Goal: Information Seeking & Learning: Understand process/instructions

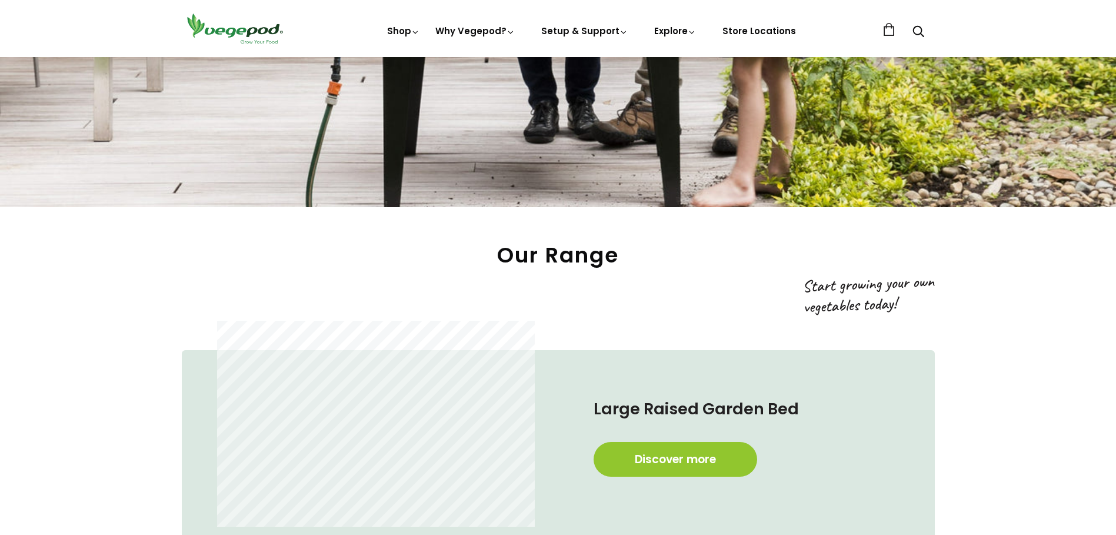
scroll to position [647, 0]
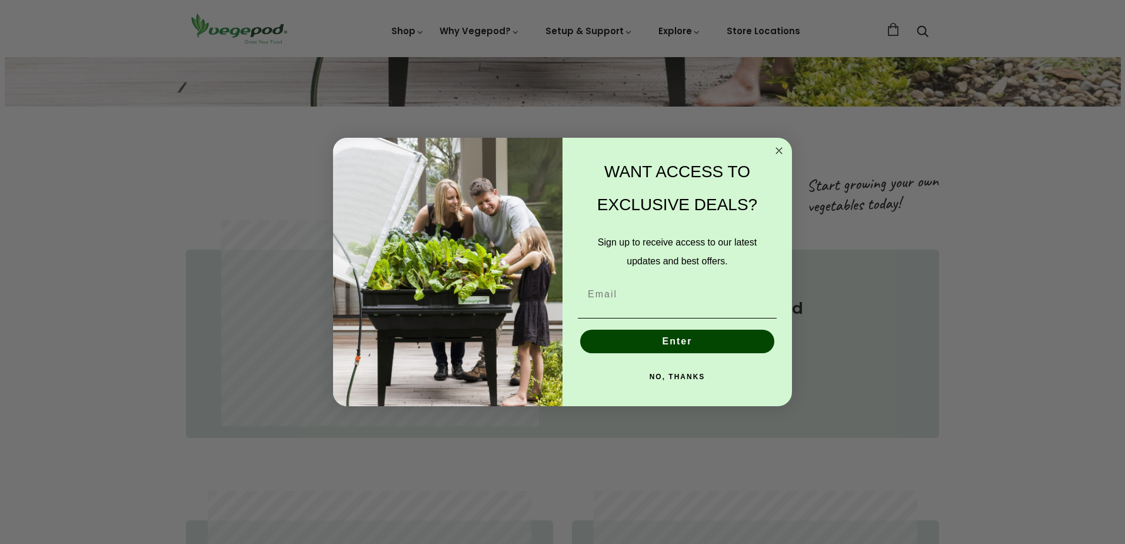
click at [775, 147] on circle "Close dialog" at bounding box center [779, 151] width 14 height 14
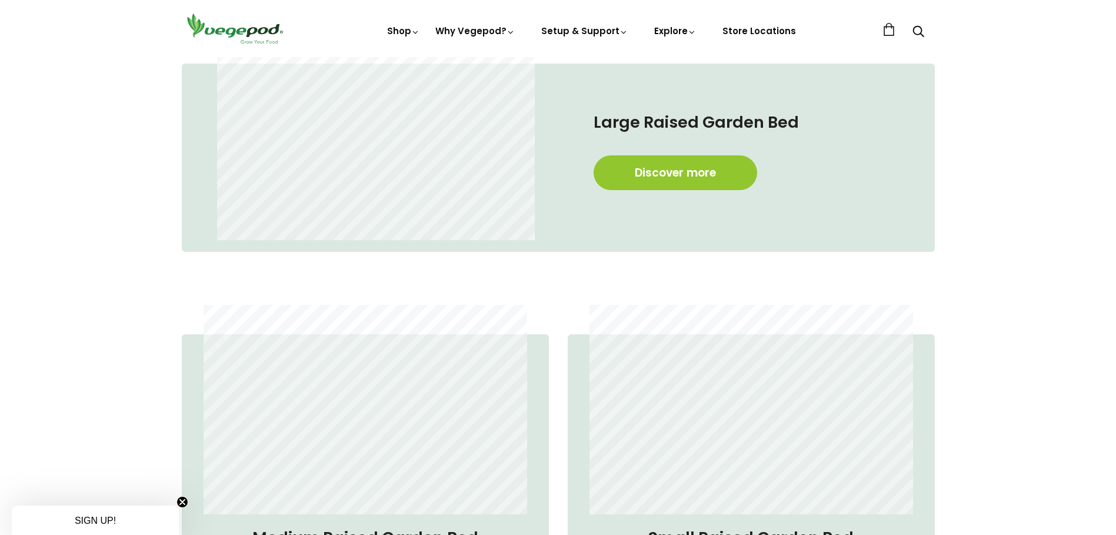
scroll to position [941, 0]
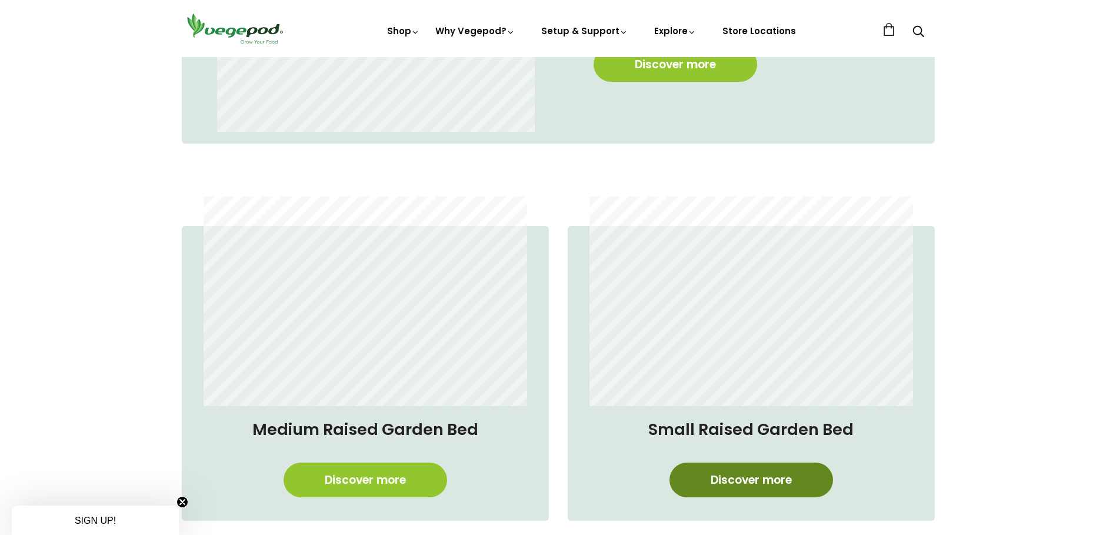
click at [761, 473] on link "Discover more" at bounding box center [752, 479] width 164 height 35
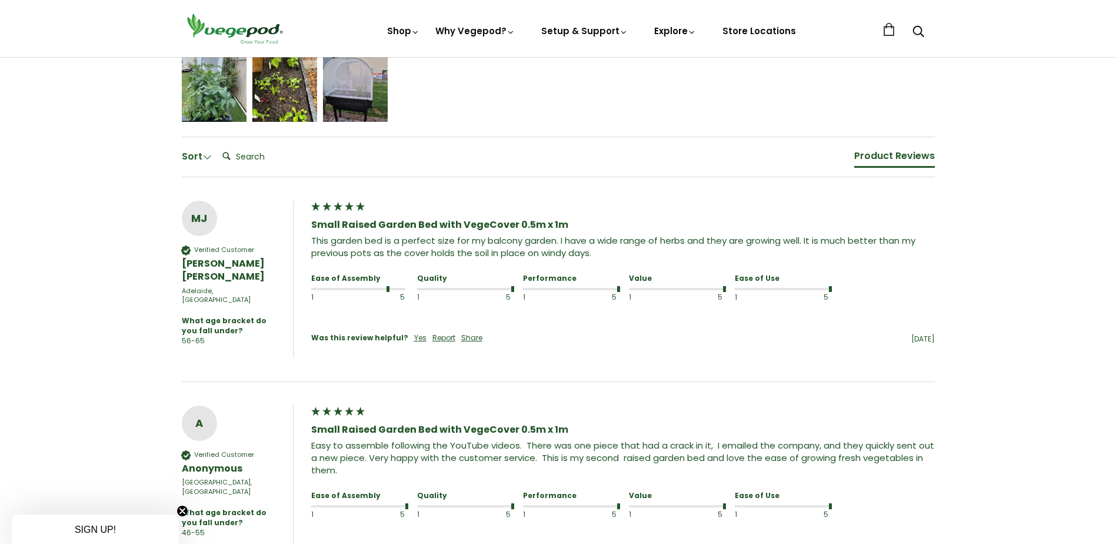
scroll to position [588, 0]
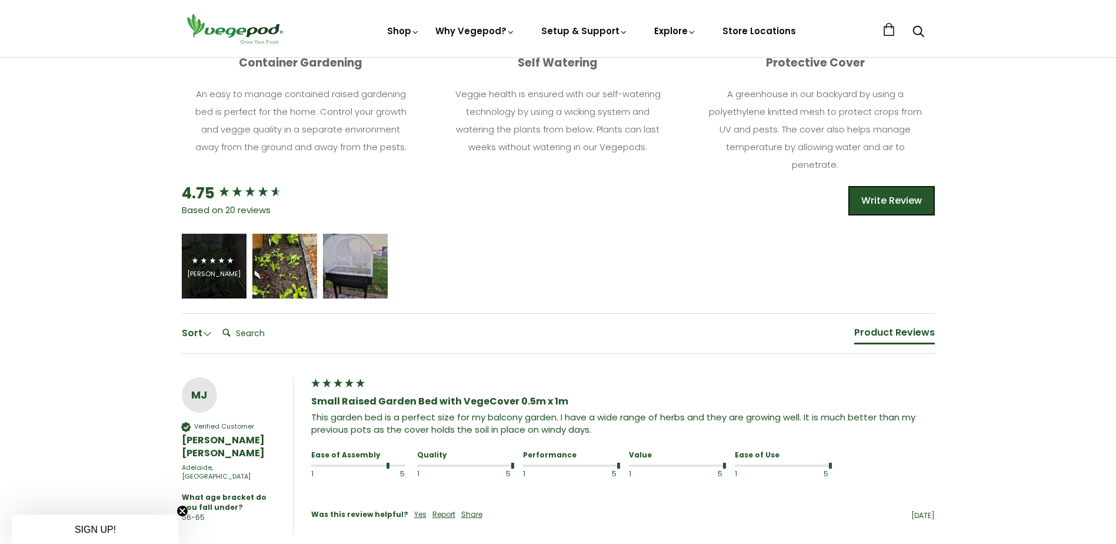
click at [200, 278] on div "[PERSON_NAME]" at bounding box center [214, 273] width 54 height 9
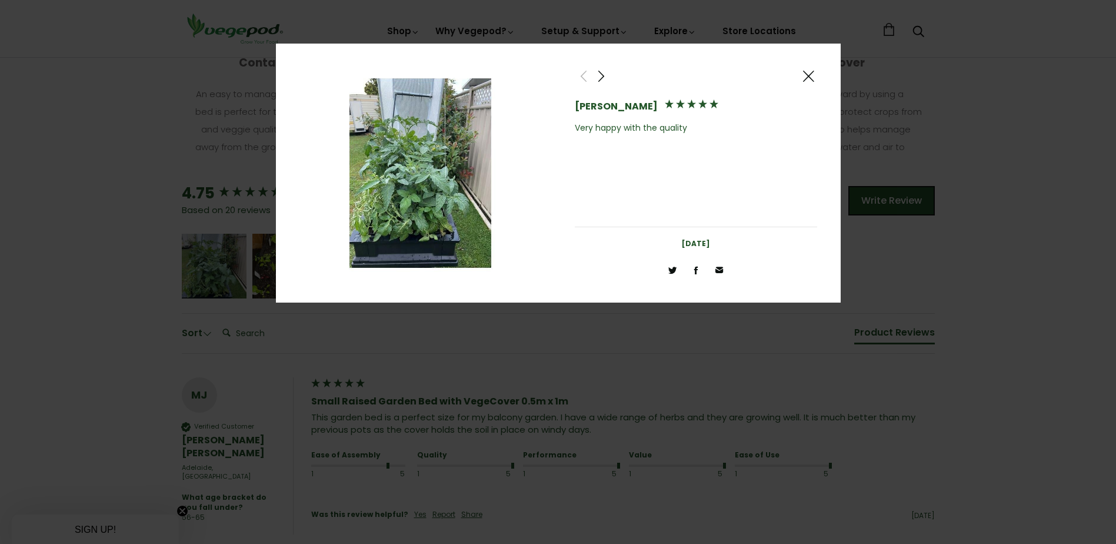
click at [808, 75] on span at bounding box center [808, 76] width 14 height 15
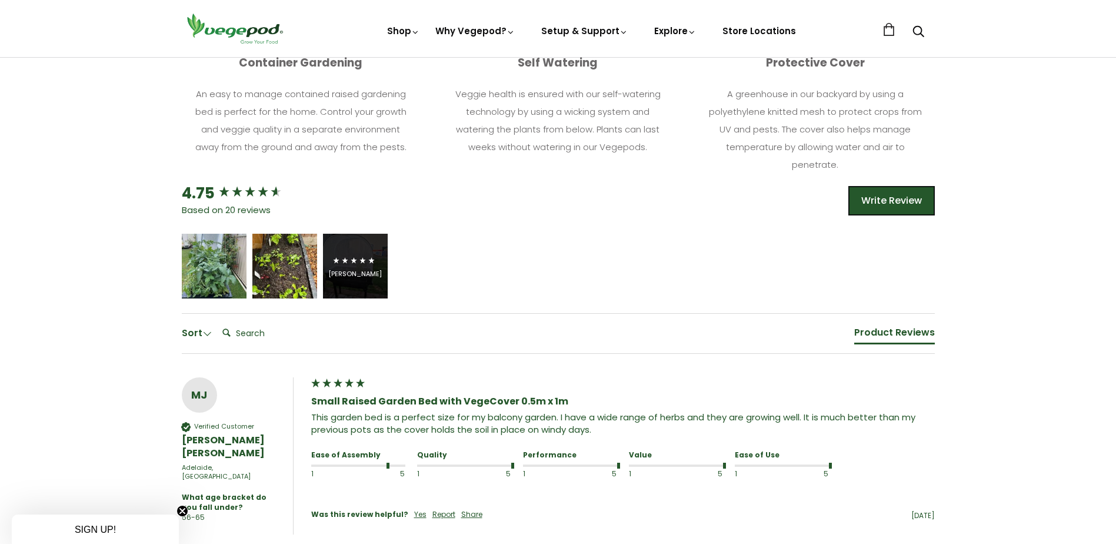
click at [364, 259] on icon "5 star rating" at bounding box center [363, 261] width 8 height 8
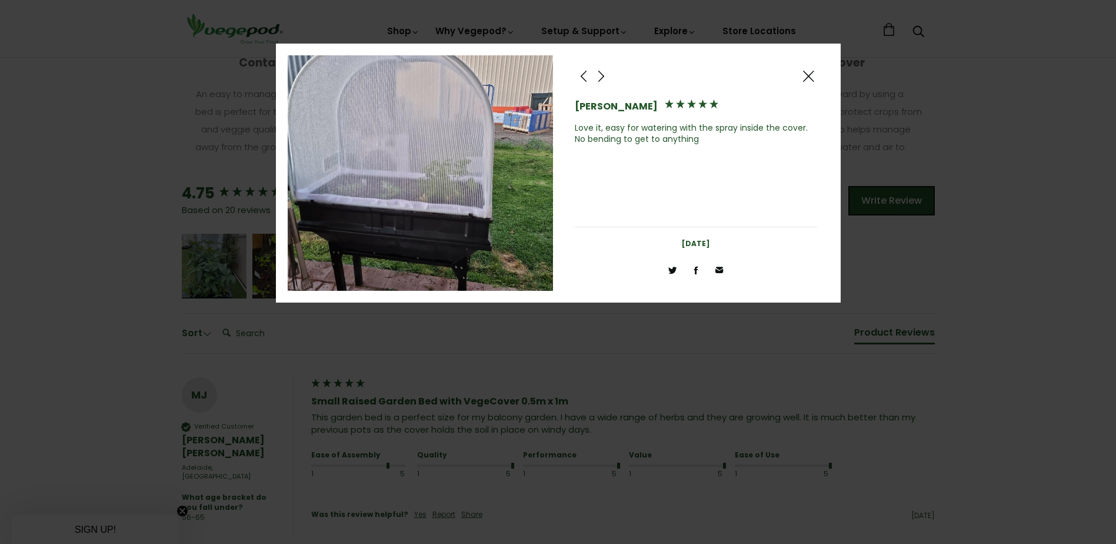
click at [810, 76] on span at bounding box center [808, 76] width 14 height 15
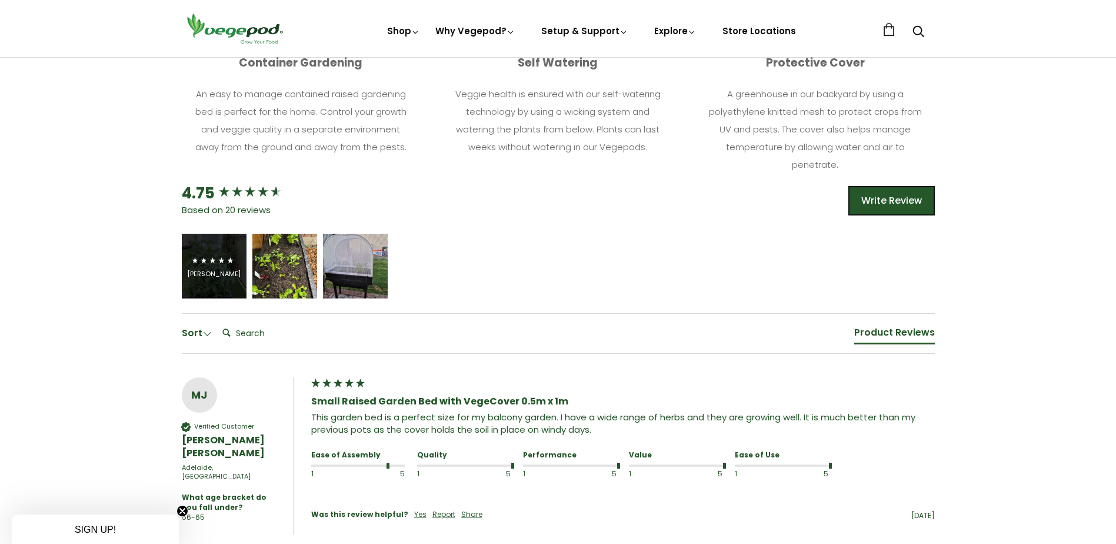
click at [234, 259] on span "5 star rating" at bounding box center [213, 261] width 44 height 14
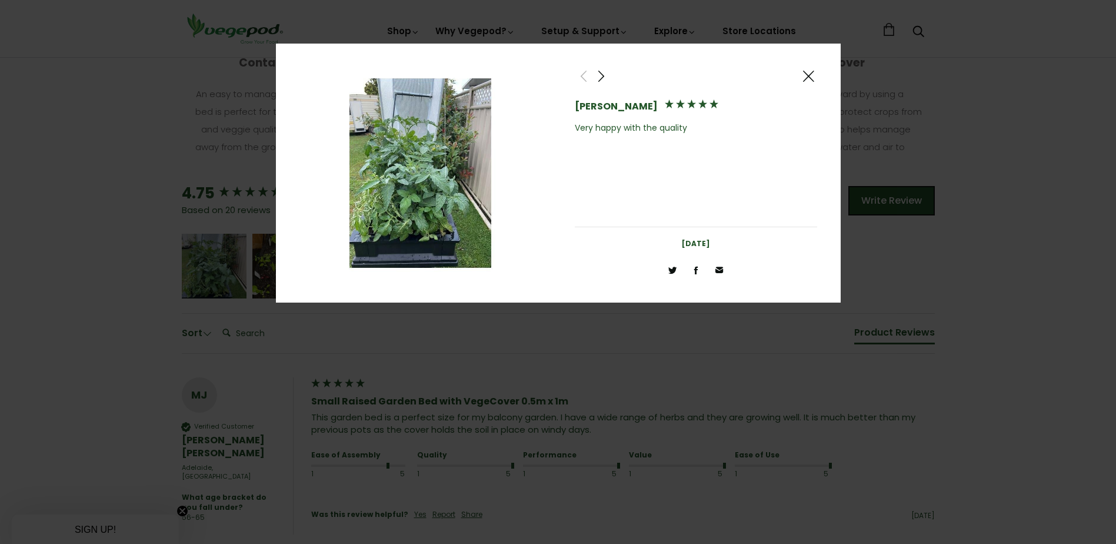
click at [604, 78] on span at bounding box center [601, 76] width 14 height 15
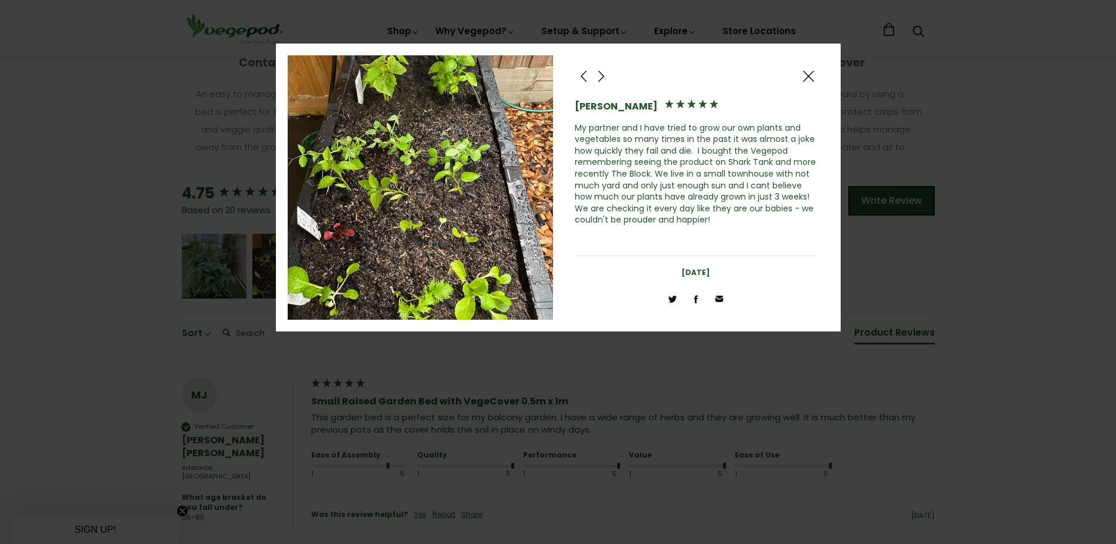
click at [810, 72] on span at bounding box center [808, 76] width 14 height 15
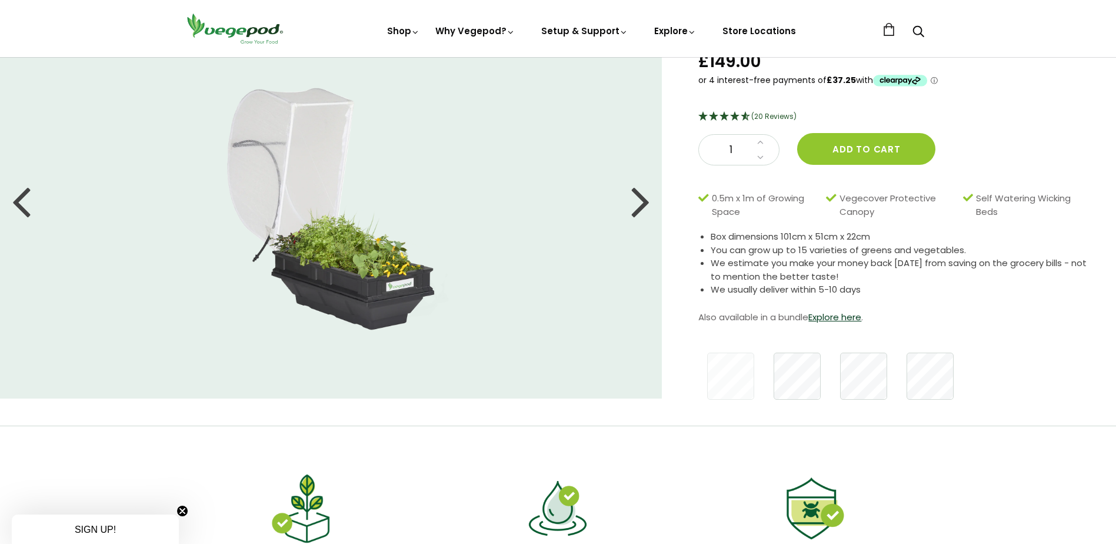
scroll to position [0, 0]
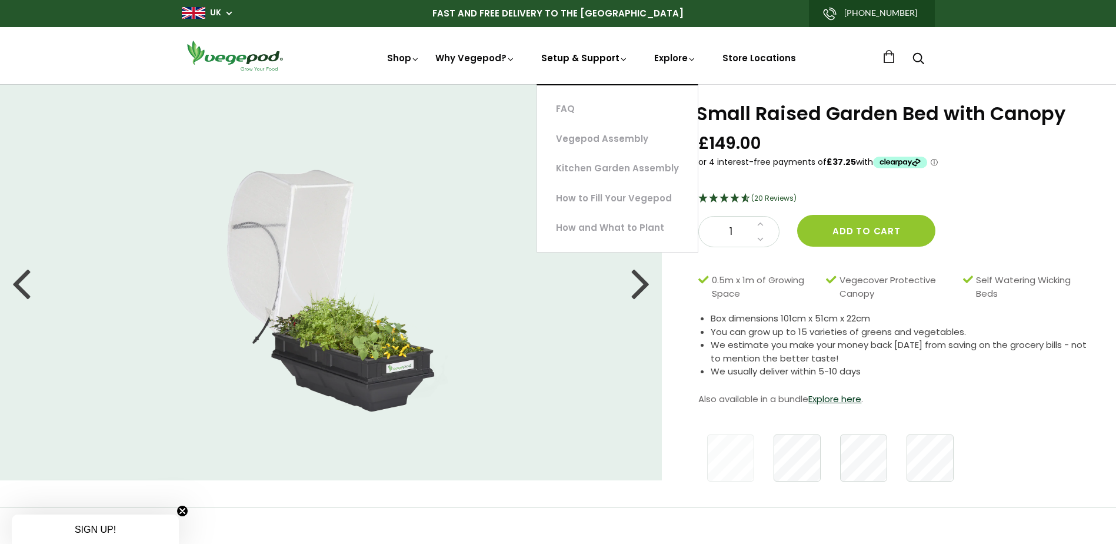
click at [588, 59] on link "Setup & Support" at bounding box center [584, 101] width 87 height 99
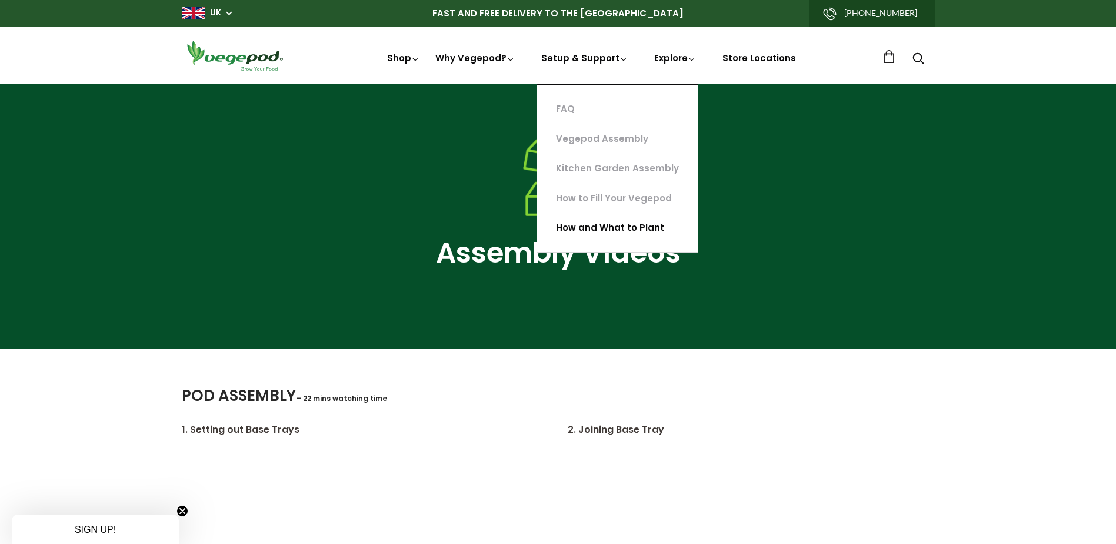
click at [598, 231] on link "How and What to Plant" at bounding box center [617, 228] width 161 height 30
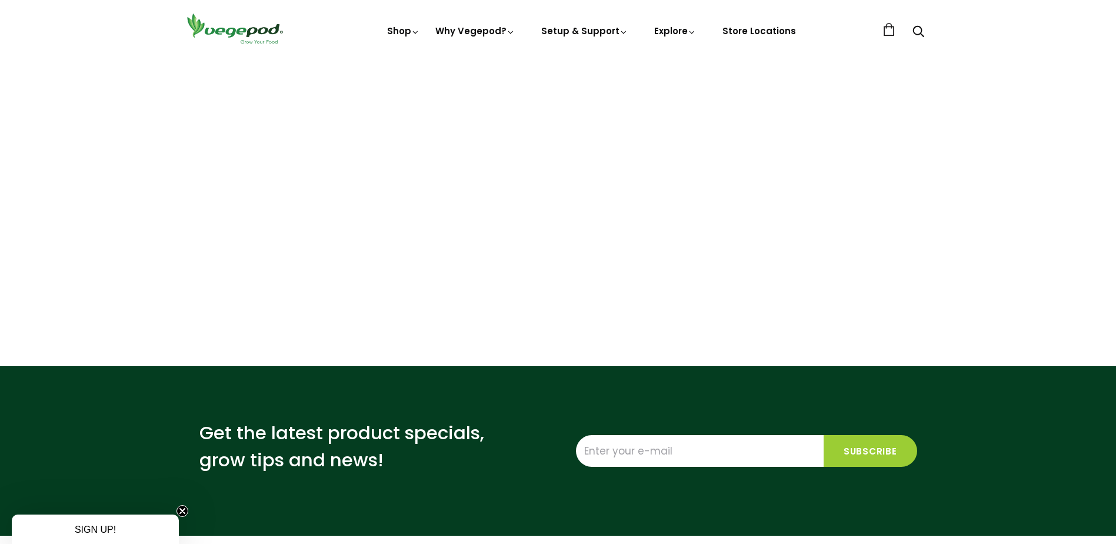
scroll to position [2972, 0]
